Goal: Check status

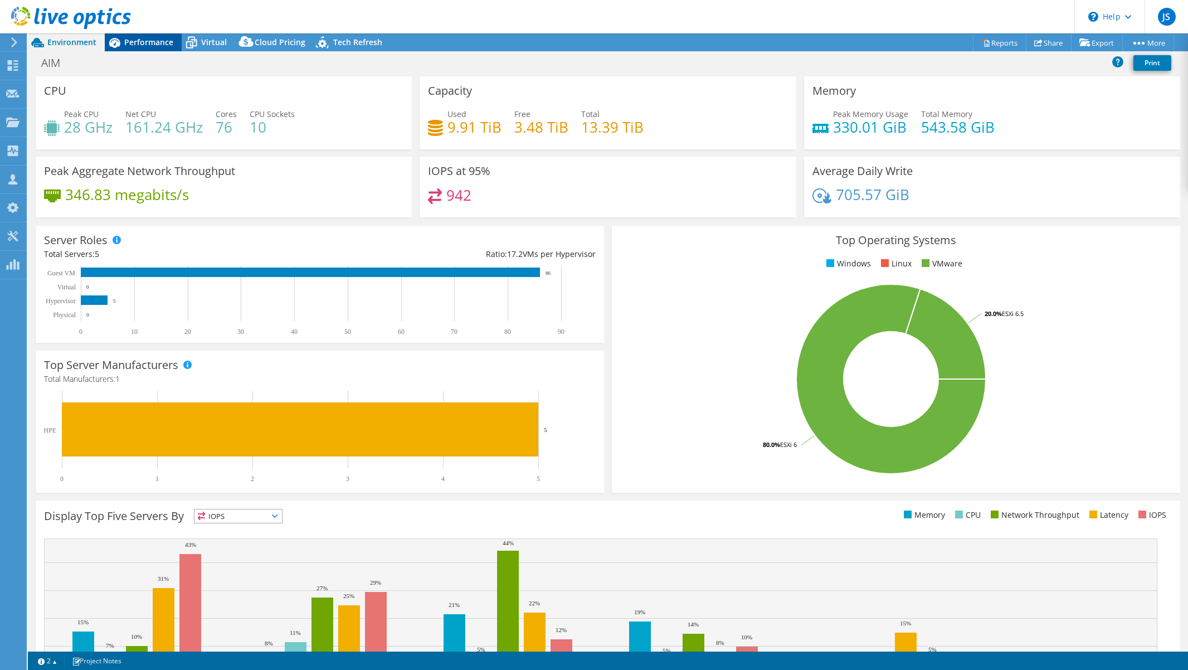
click at [147, 45] on span "Performance" at bounding box center [148, 42] width 49 height 11
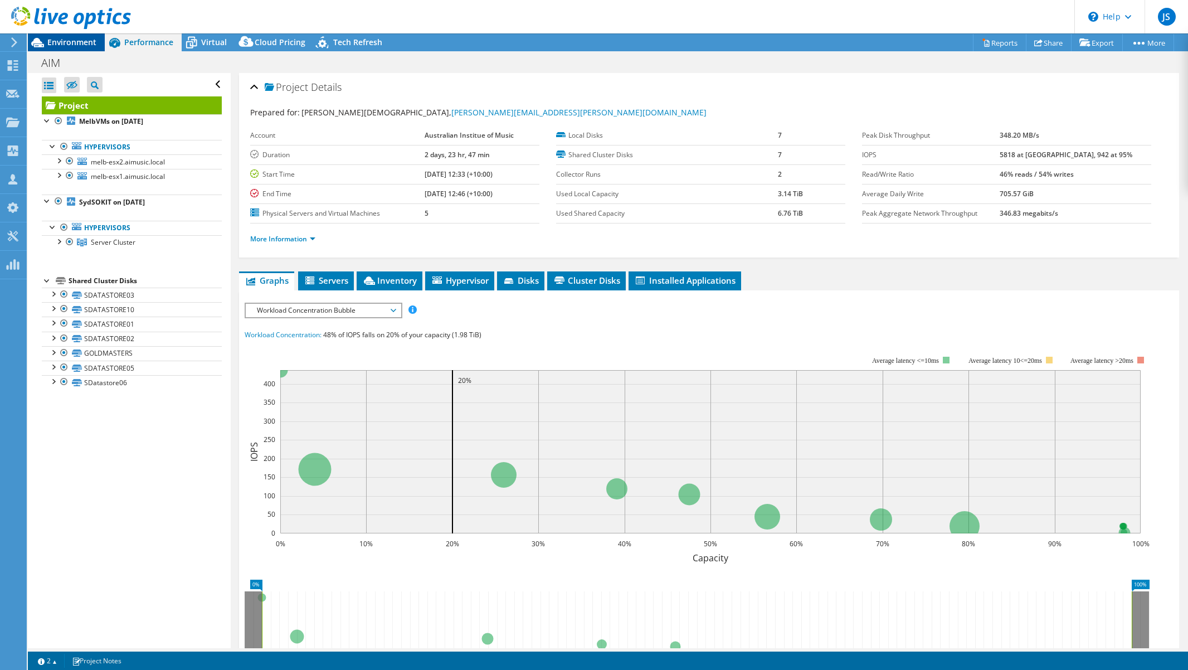
click at [70, 46] on span "Environment" at bounding box center [71, 42] width 49 height 11
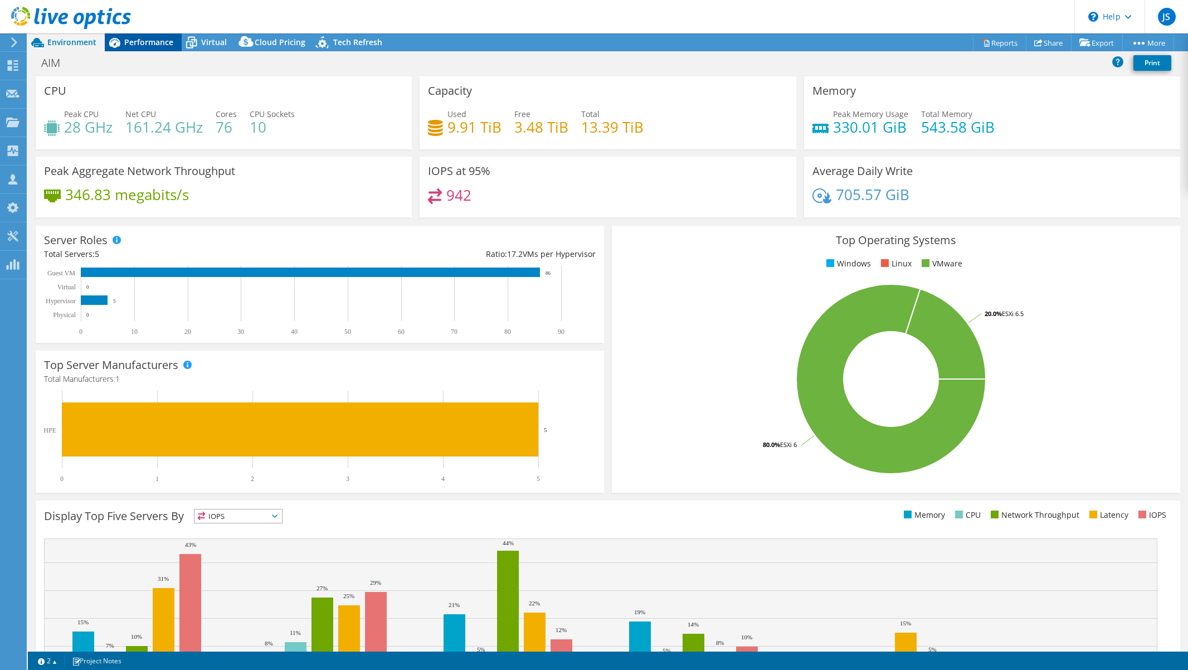
click at [150, 39] on span "Performance" at bounding box center [148, 42] width 49 height 11
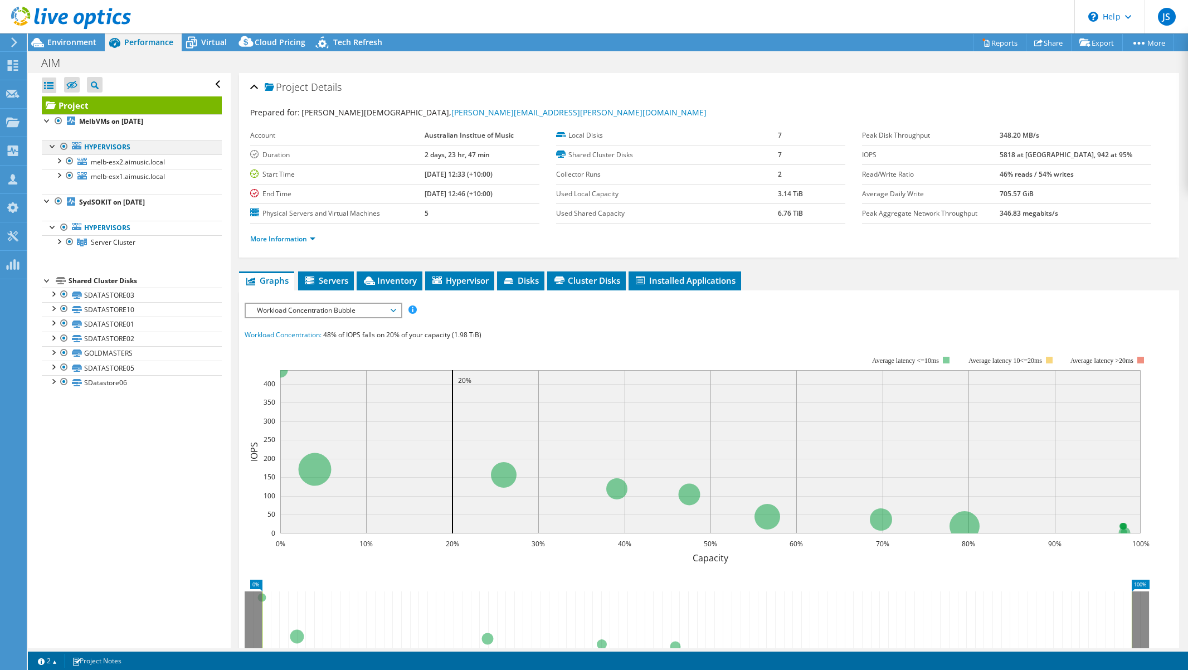
click at [66, 145] on div at bounding box center [64, 146] width 11 height 13
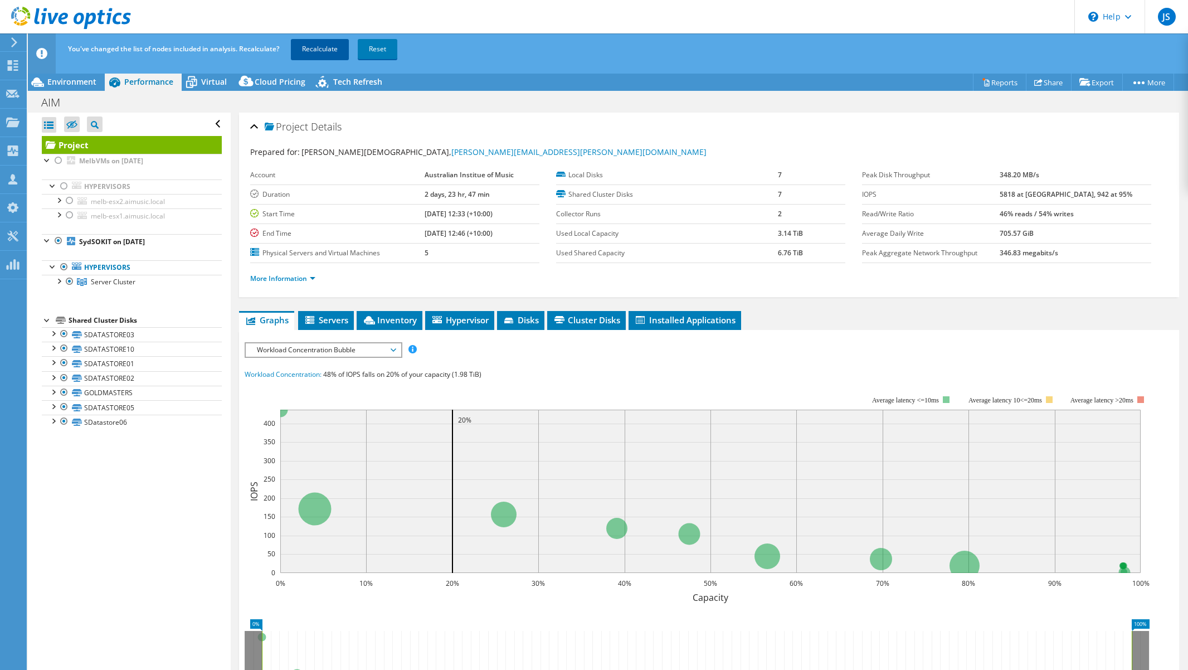
click at [318, 50] on link "Recalculate" at bounding box center [320, 49] width 58 height 20
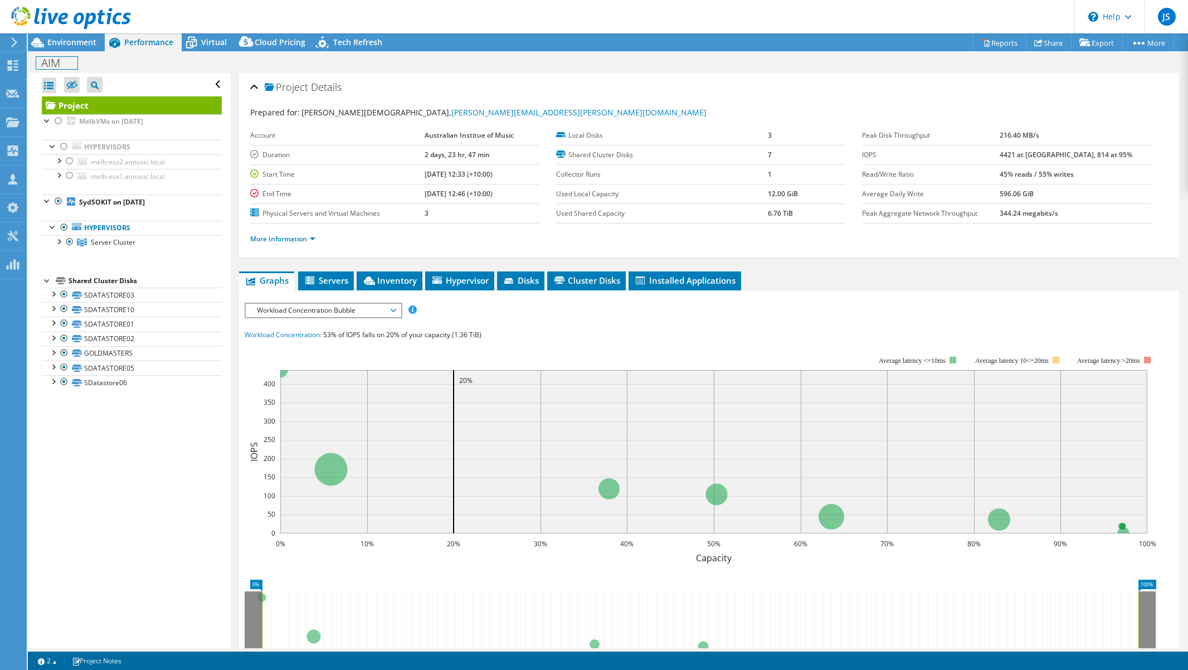
click at [58, 51] on div "AIM Print" at bounding box center [608, 62] width 1160 height 22
click at [58, 39] on span "Environment" at bounding box center [71, 42] width 49 height 11
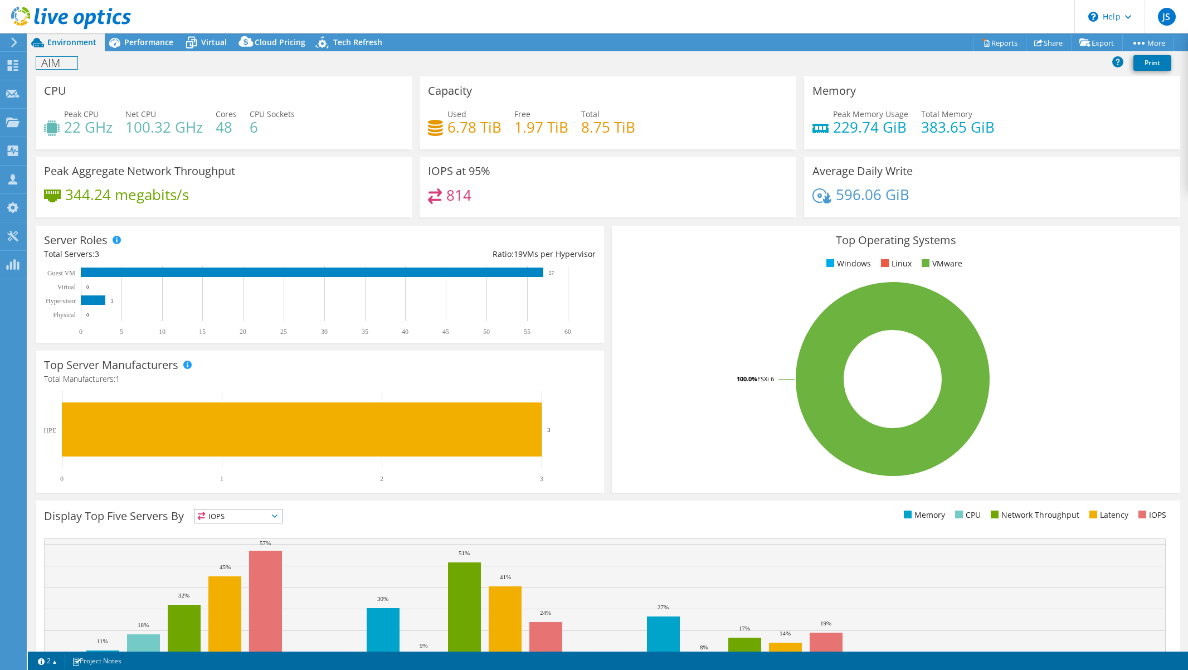
click at [50, 65] on h1 "AIM" at bounding box center [56, 63] width 41 height 12
click at [59, 66] on h1 "AIM" at bounding box center [56, 63] width 41 height 12
click at [139, 35] on div "Performance" at bounding box center [143, 42] width 77 height 18
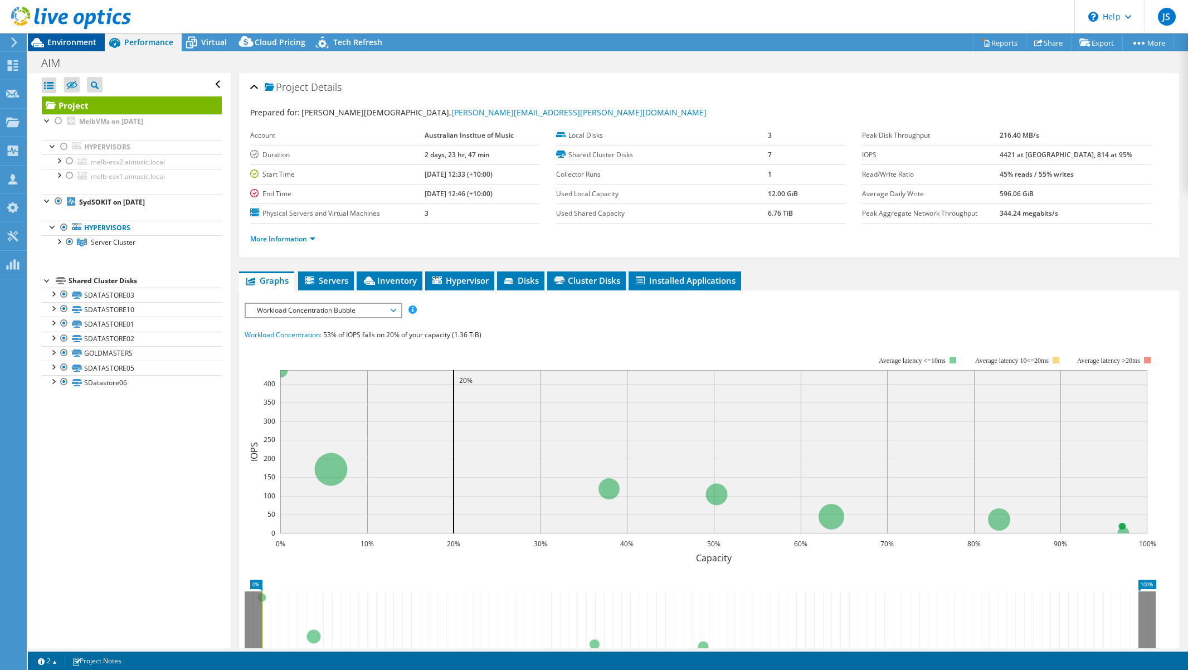
click at [61, 41] on span "Environment" at bounding box center [71, 42] width 49 height 11
